Goal: Information Seeking & Learning: Check status

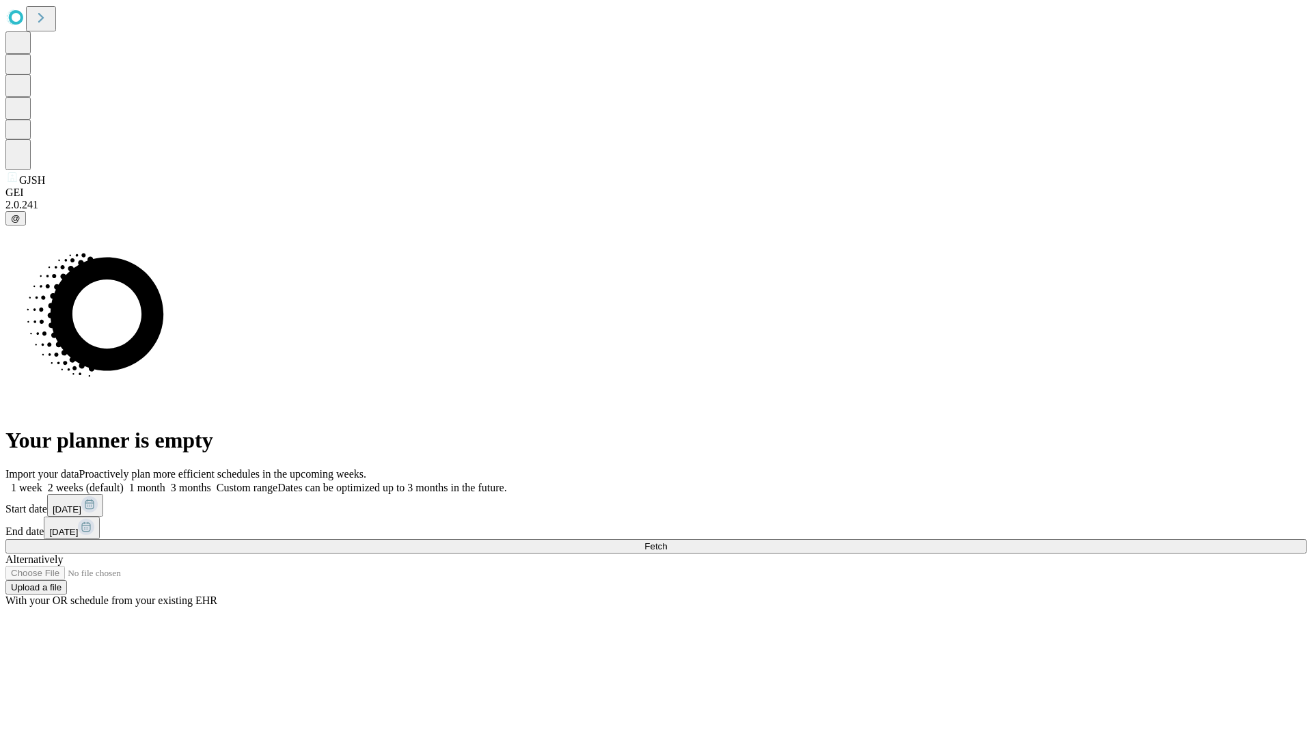
click at [667, 541] on span "Fetch" at bounding box center [655, 546] width 23 height 10
